Goal: Information Seeking & Learning: Check status

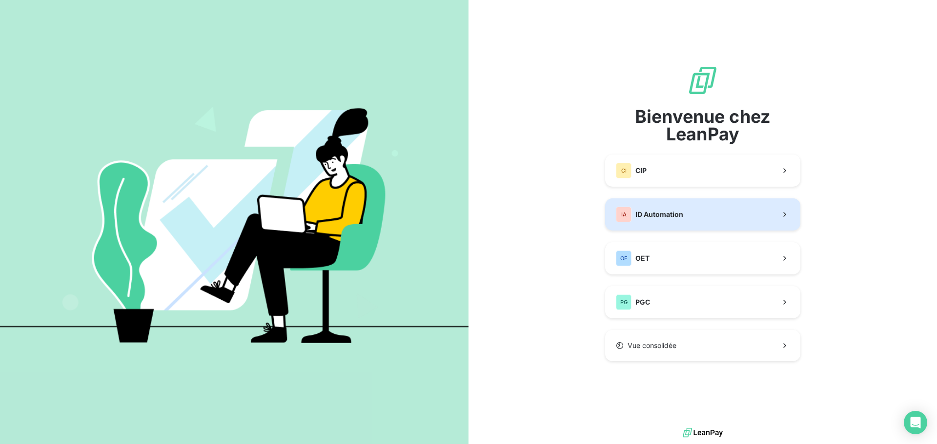
click at [690, 206] on button "IA ID Automation" at bounding box center [702, 215] width 195 height 32
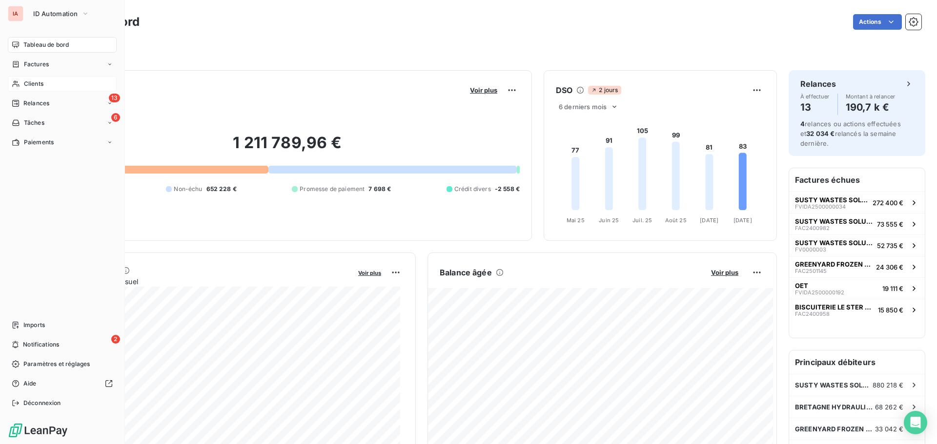
click at [39, 81] on span "Clients" at bounding box center [34, 84] width 20 height 9
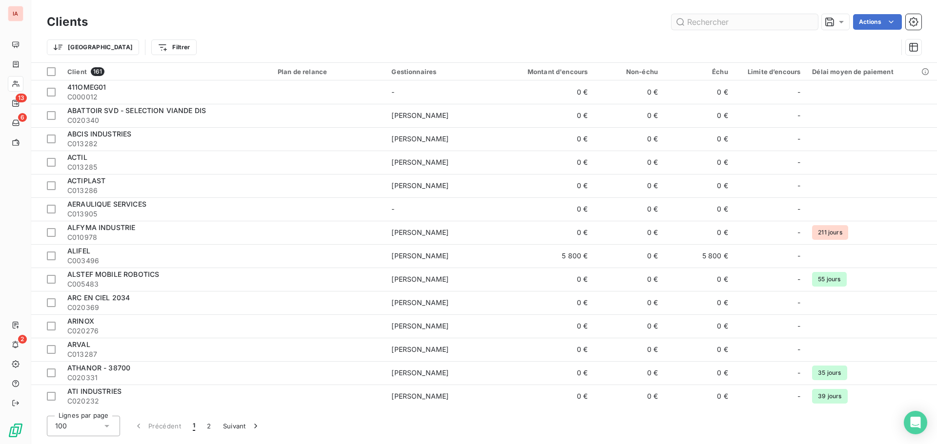
click at [723, 23] on input "text" at bounding box center [744, 22] width 146 height 16
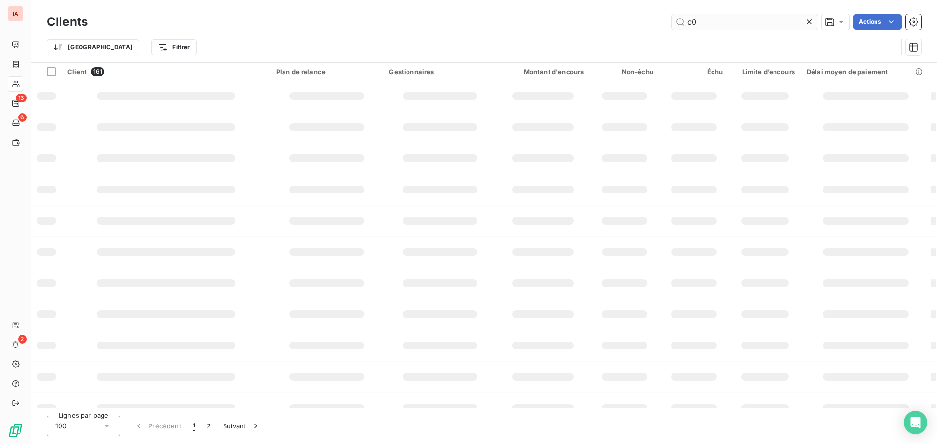
type input "c"
type input "c013324"
click at [723, 23] on input "c013324" at bounding box center [744, 22] width 146 height 16
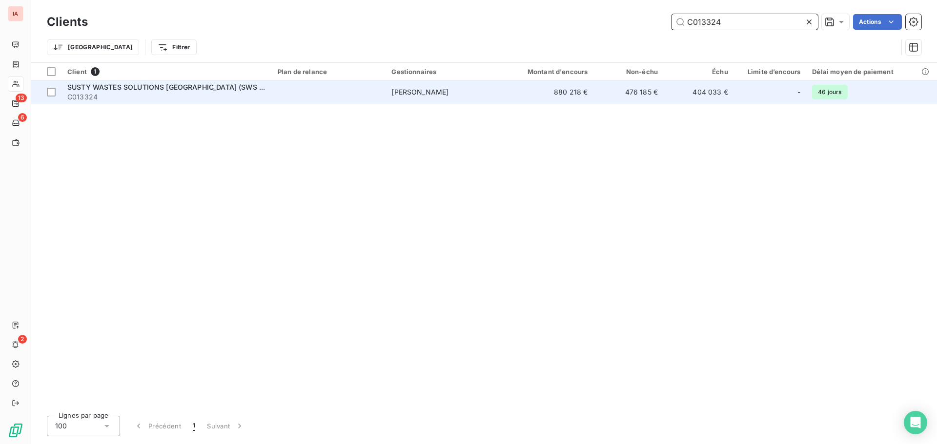
type input "C013324"
click at [576, 92] on td "880 218 €" at bounding box center [546, 91] width 94 height 23
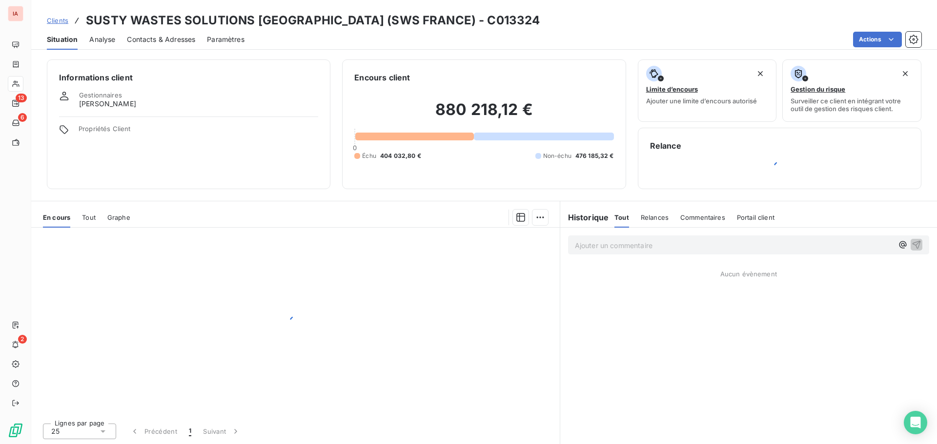
click at [655, 331] on div "Ajouter un commentaire ﻿ Aucun évènement" at bounding box center [748, 336] width 377 height 217
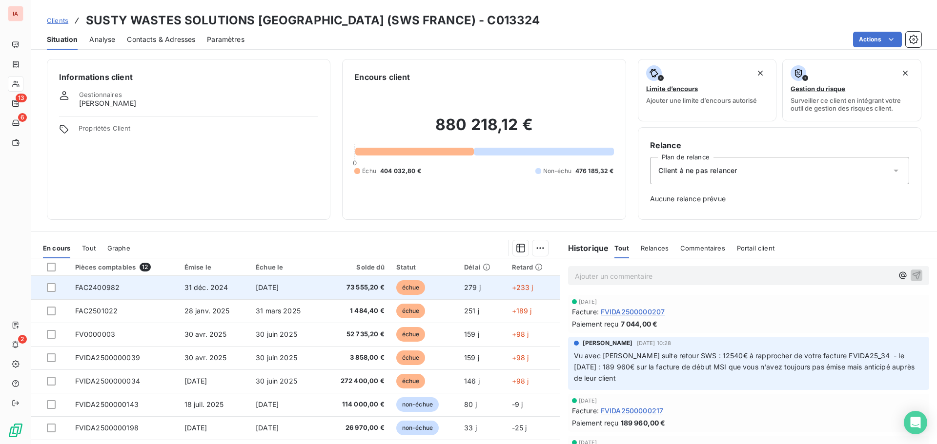
click at [362, 288] on span "73 555,20 €" at bounding box center [355, 288] width 58 height 10
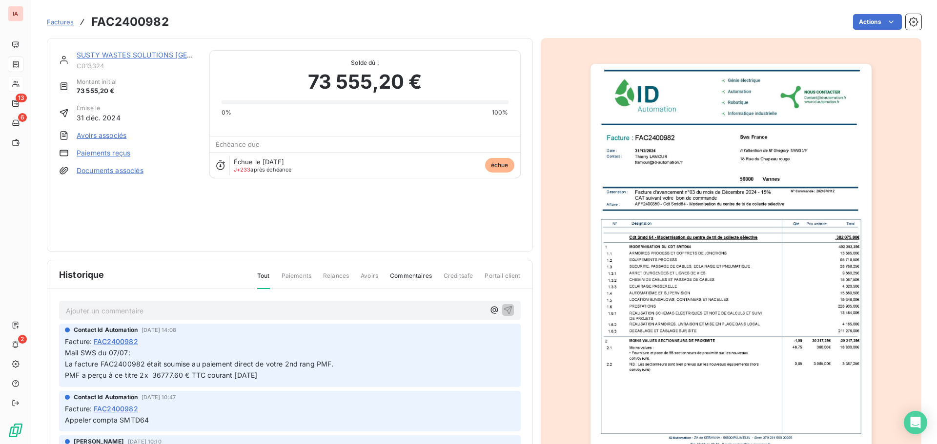
click at [74, 22] on div "Factures FAC2400982" at bounding box center [108, 22] width 122 height 18
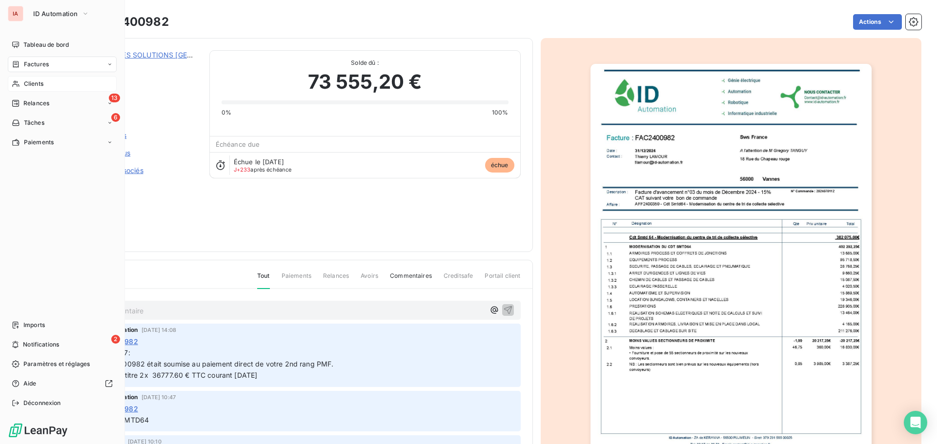
click at [30, 83] on span "Clients" at bounding box center [34, 84] width 20 height 9
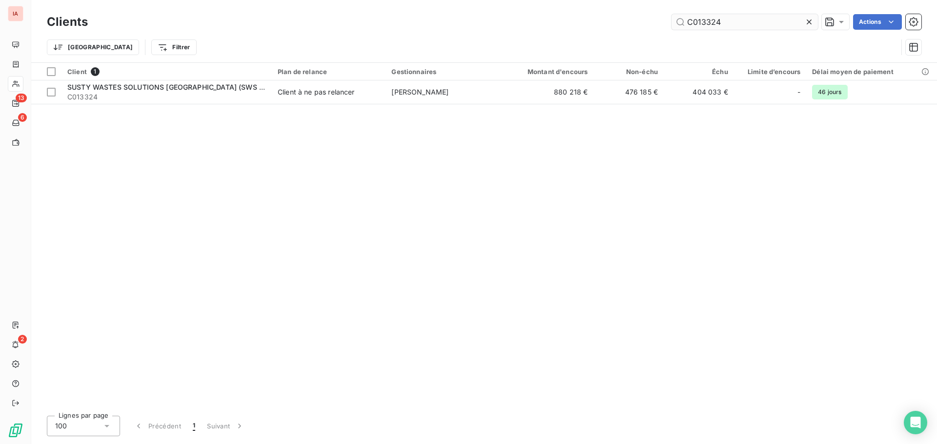
drag, startPoint x: 716, startPoint y: 22, endPoint x: 674, endPoint y: 23, distance: 42.0
click at [674, 23] on input "C013324" at bounding box center [744, 22] width 146 height 16
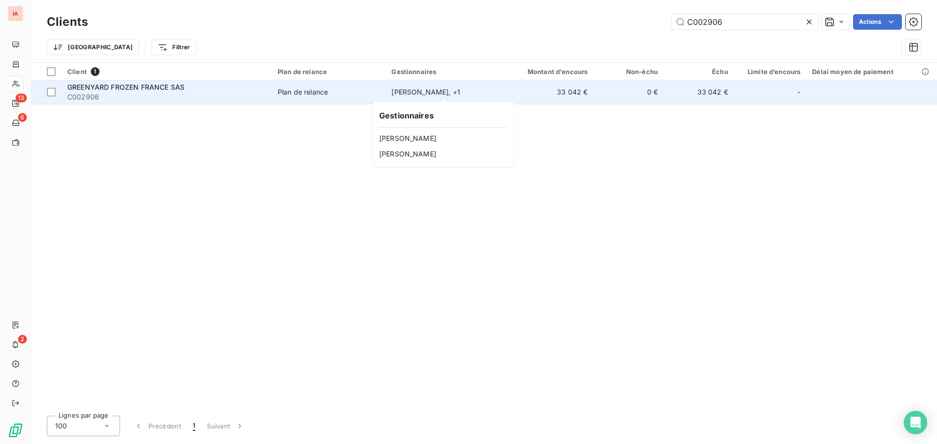
type input "C002906"
click at [417, 95] on div "[PERSON_NAME] , + 1" at bounding box center [442, 92] width 102 height 10
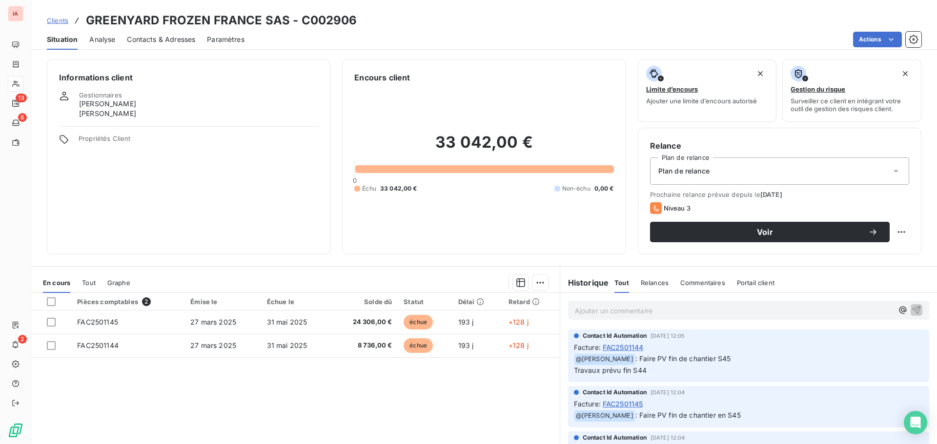
scroll to position [49, 0]
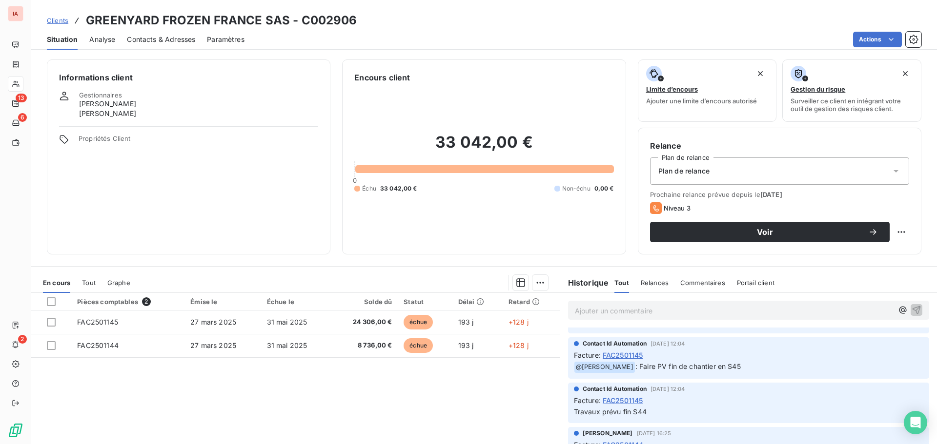
click at [691, 407] on p "Travaux prévu fin S44" at bounding box center [748, 412] width 349 height 11
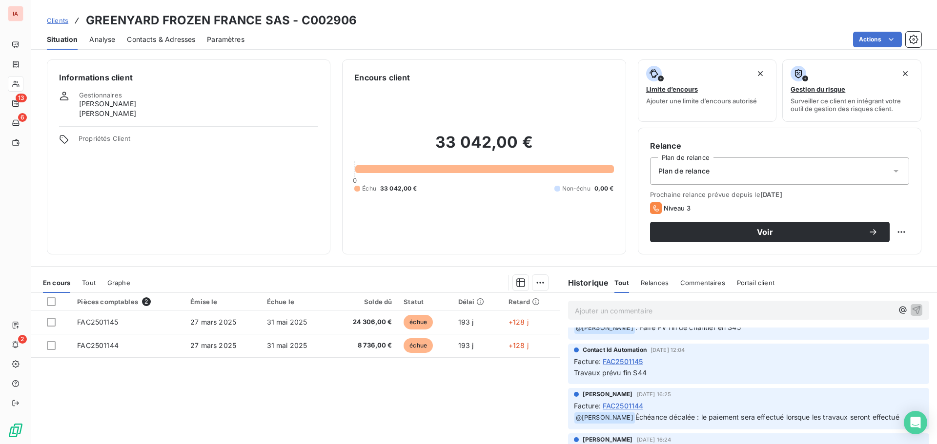
scroll to position [98, 0]
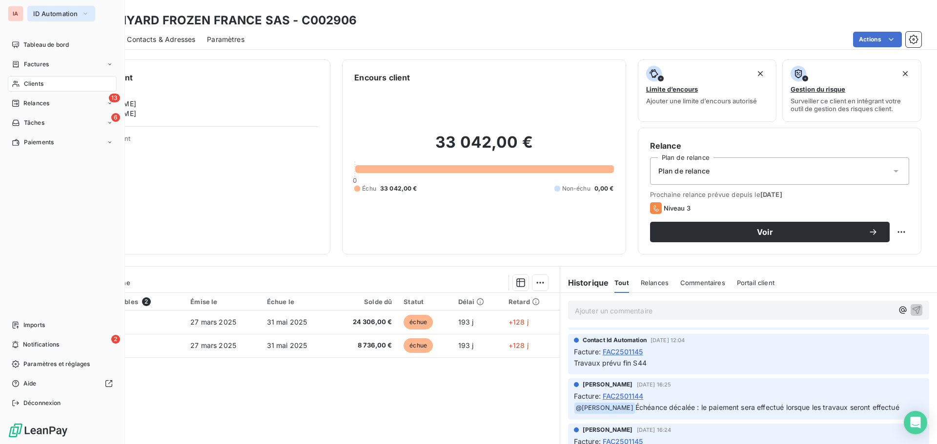
click at [52, 14] on span "ID Automation" at bounding box center [55, 14] width 44 height 8
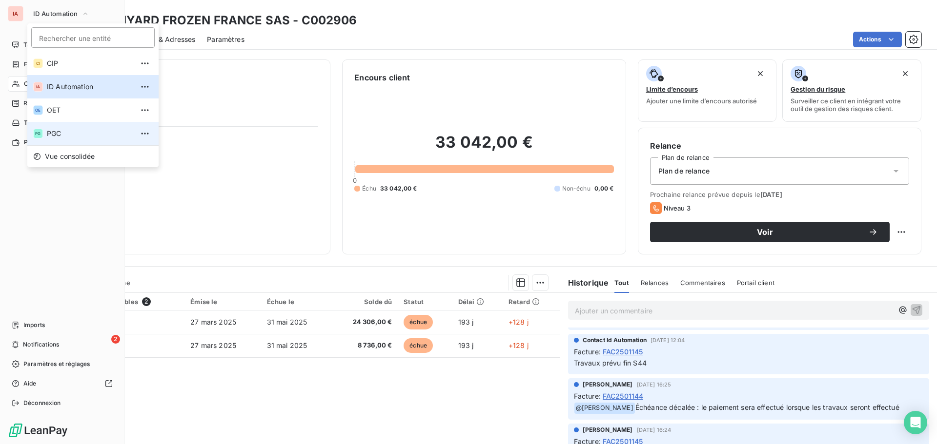
click at [61, 134] on span "PGC" at bounding box center [90, 134] width 86 height 10
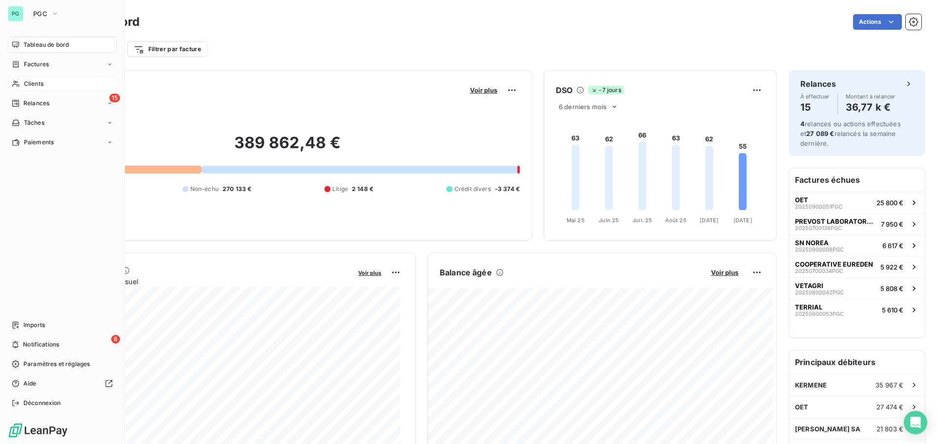
click at [42, 82] on span "Clients" at bounding box center [34, 84] width 20 height 9
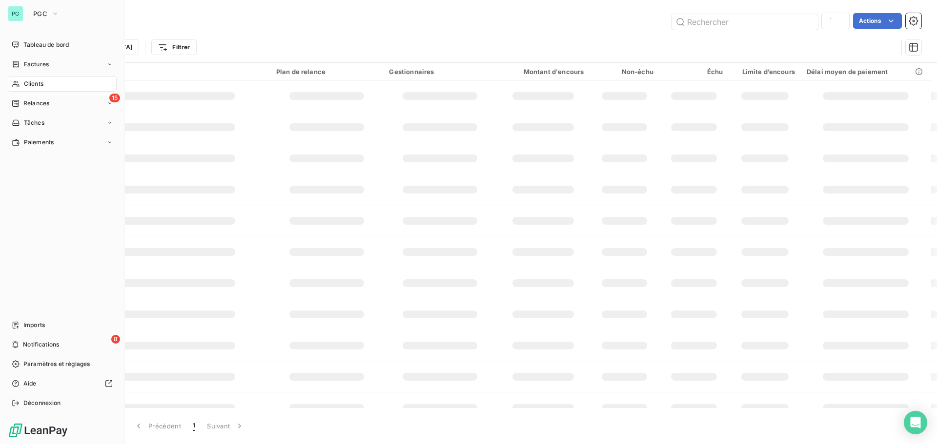
type input "C002906"
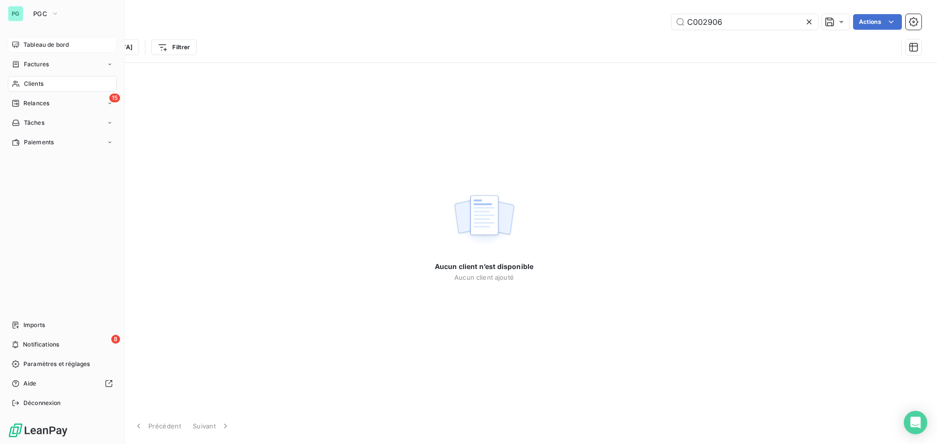
click at [57, 47] on span "Tableau de bord" at bounding box center [45, 44] width 45 height 9
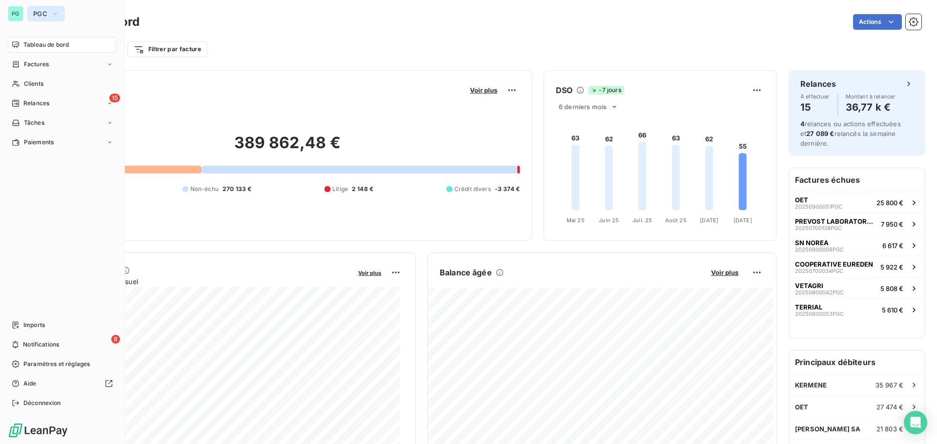
click at [50, 13] on button "PGC" at bounding box center [46, 14] width 38 height 16
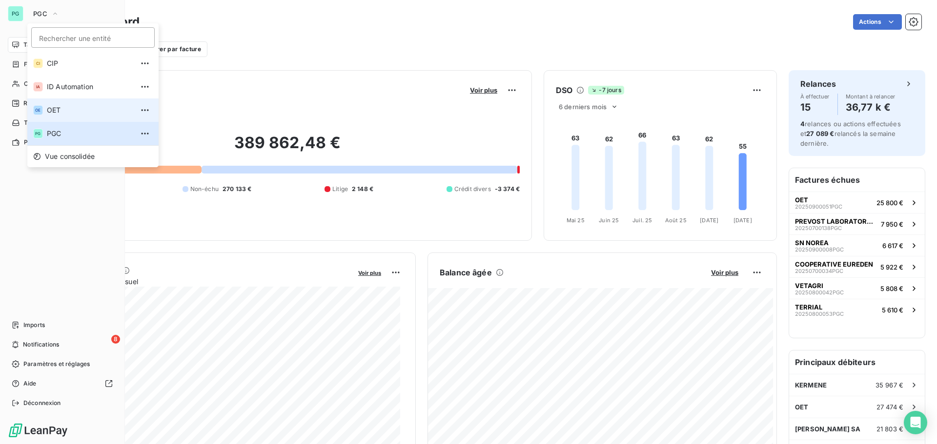
click at [57, 109] on span "OET" at bounding box center [90, 110] width 86 height 10
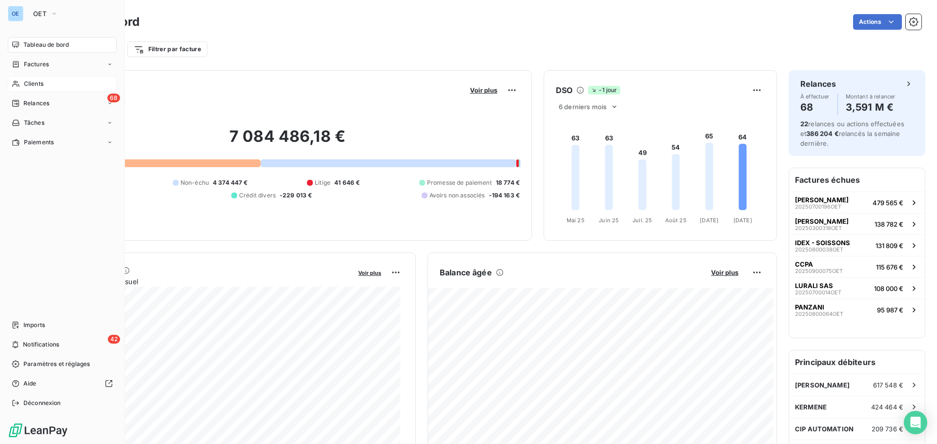
click at [37, 83] on span "Clients" at bounding box center [34, 84] width 20 height 9
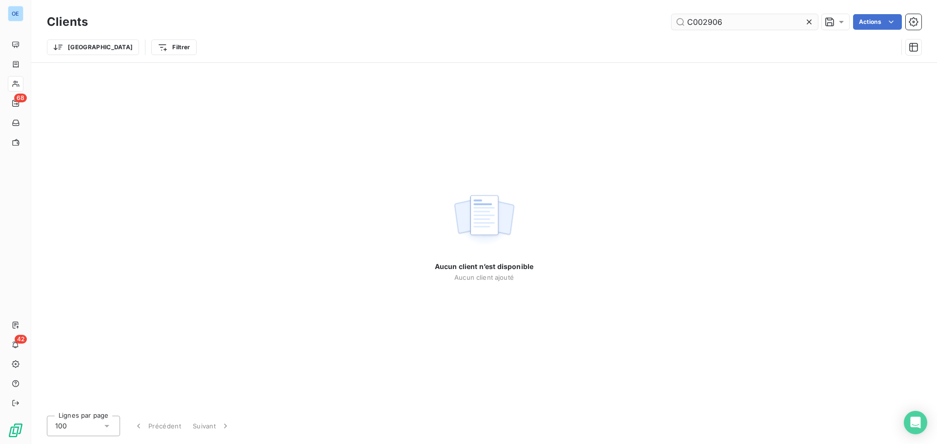
drag, startPoint x: 735, startPoint y: 26, endPoint x: 682, endPoint y: 21, distance: 53.4
click at [682, 21] on input "C002906" at bounding box center [744, 22] width 146 height 16
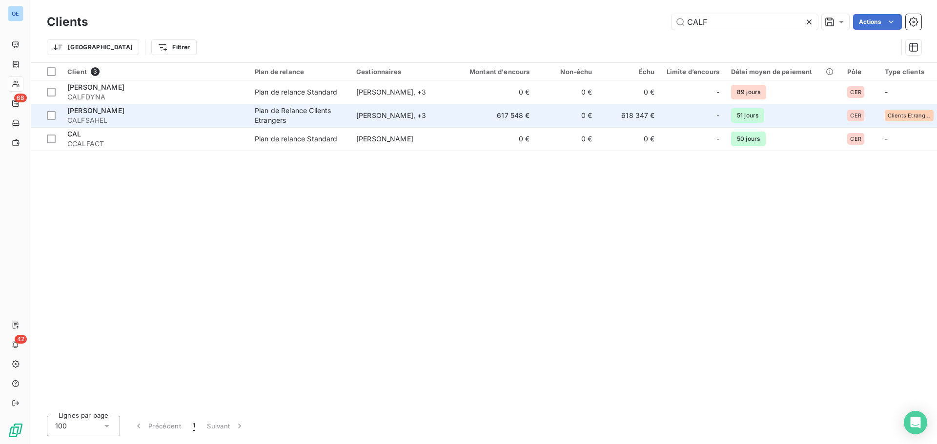
type input "CALF"
click at [254, 112] on td "Plan de Relance Clients Etrangers" at bounding box center [299, 115] width 101 height 23
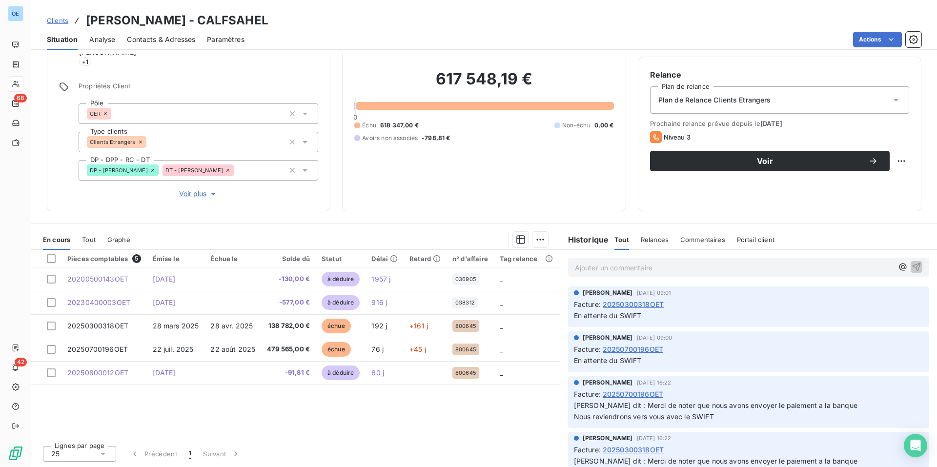
scroll to position [70, 0]
